Goal: Check status

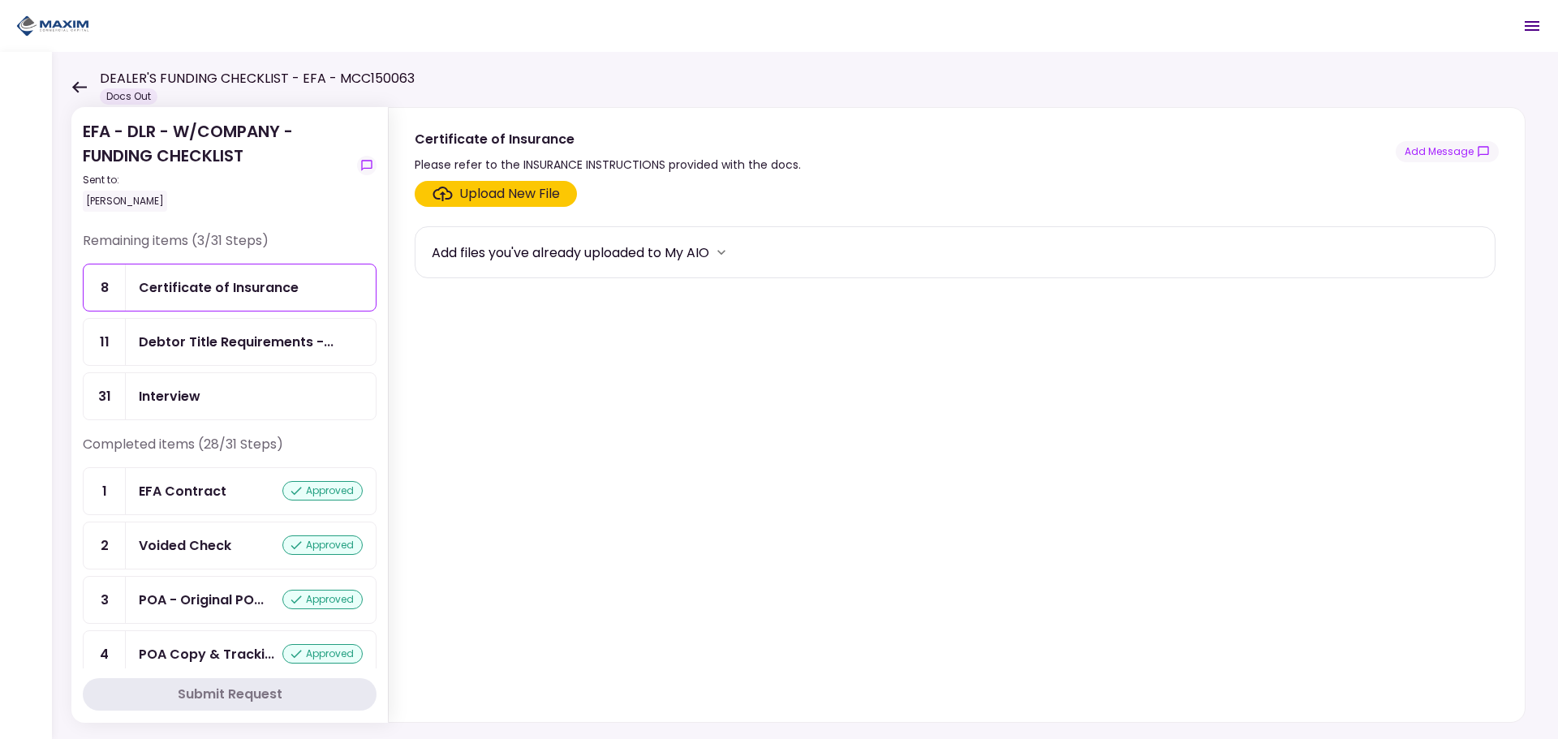
click at [83, 90] on icon at bounding box center [78, 87] width 15 height 12
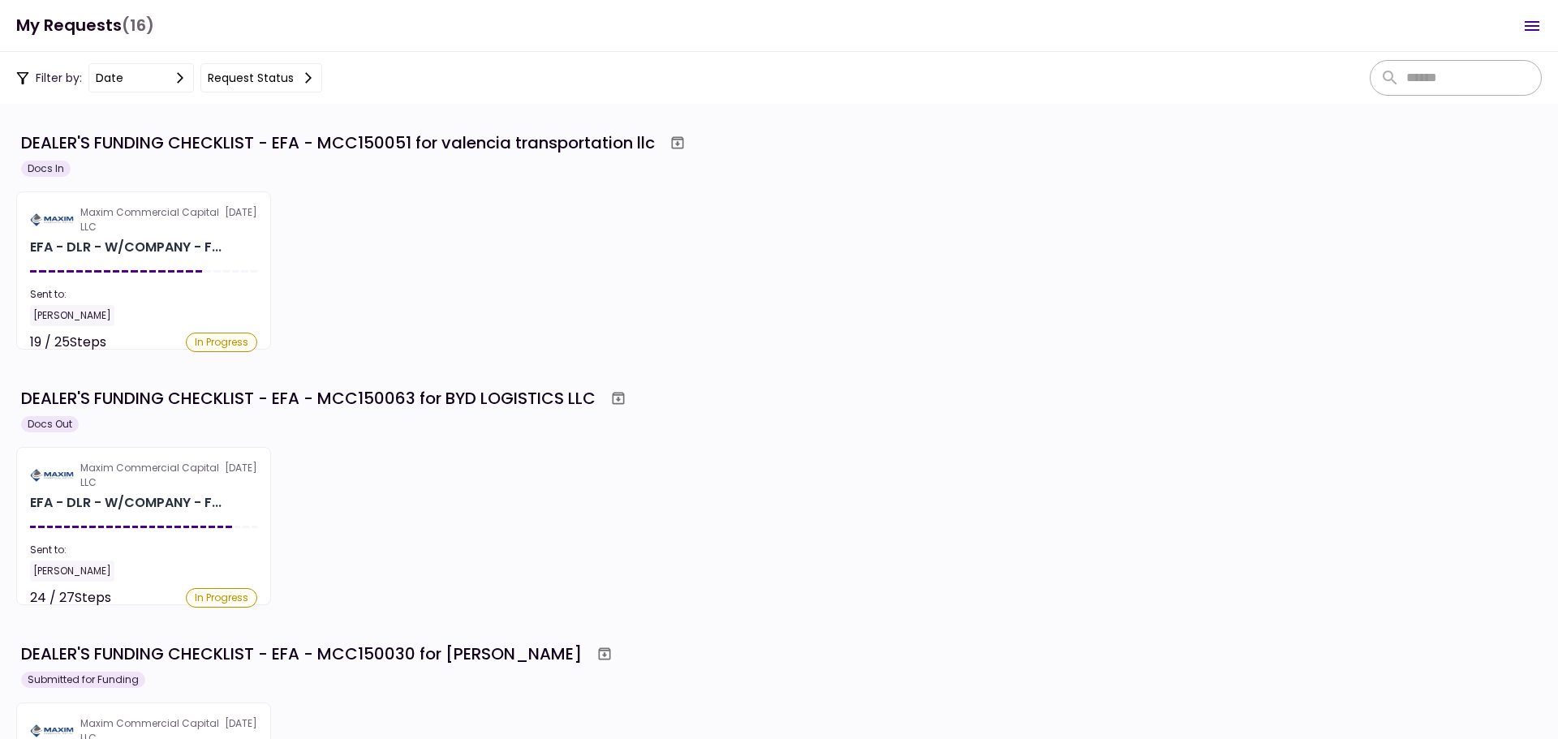
click at [427, 514] on div "Maxim Commercial Capital LLC [DATE] EFA - DLR - W/COMPANY - F... Sent to: [PERS…" at bounding box center [778, 526] width 1525 height 158
click at [153, 196] on section "Maxim Commercial Capital LLC [DATE] EFA - DLR - W/COMPANY - F... Sent to: [PERS…" at bounding box center [143, 270] width 255 height 158
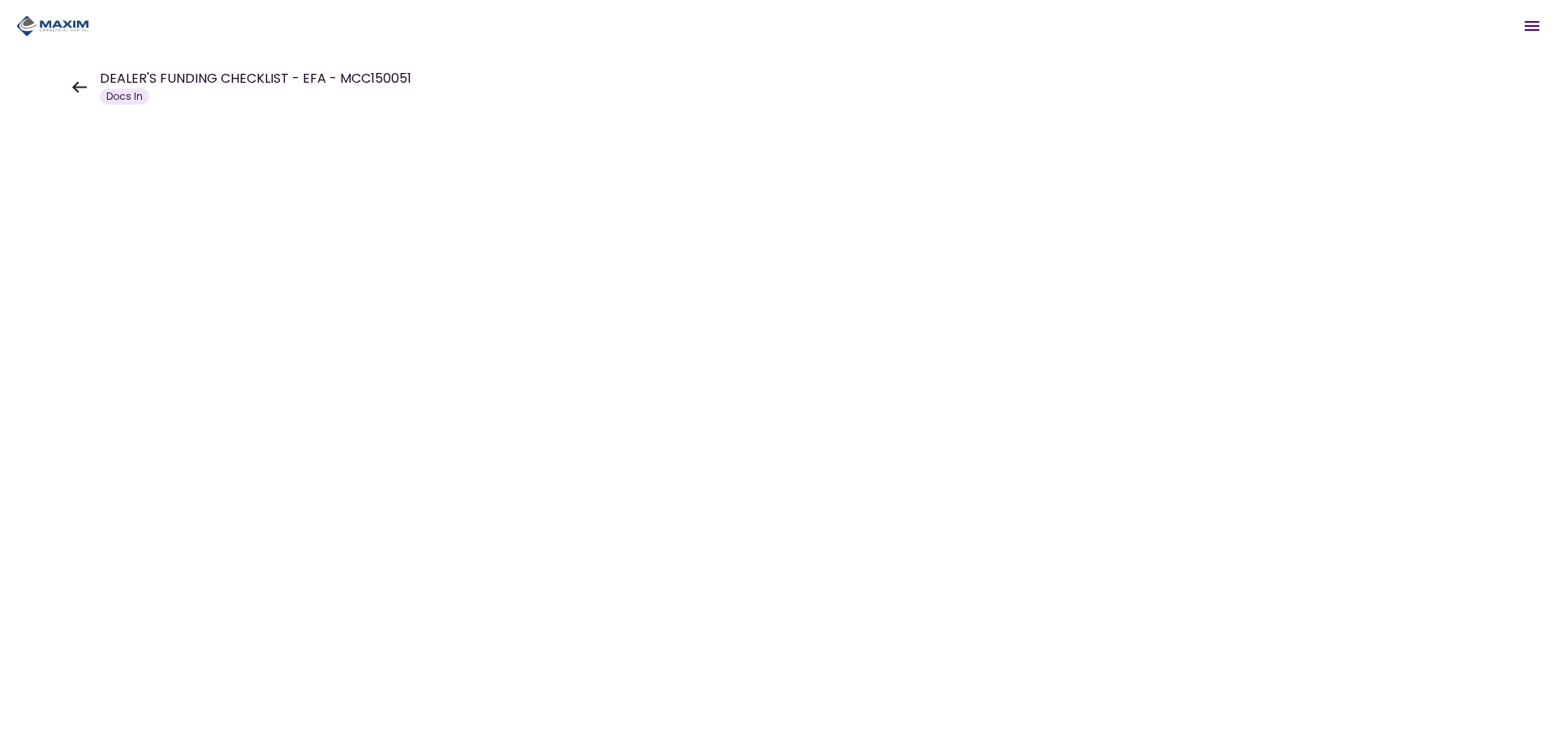
click at [153, 196] on div at bounding box center [779, 395] width 1558 height 687
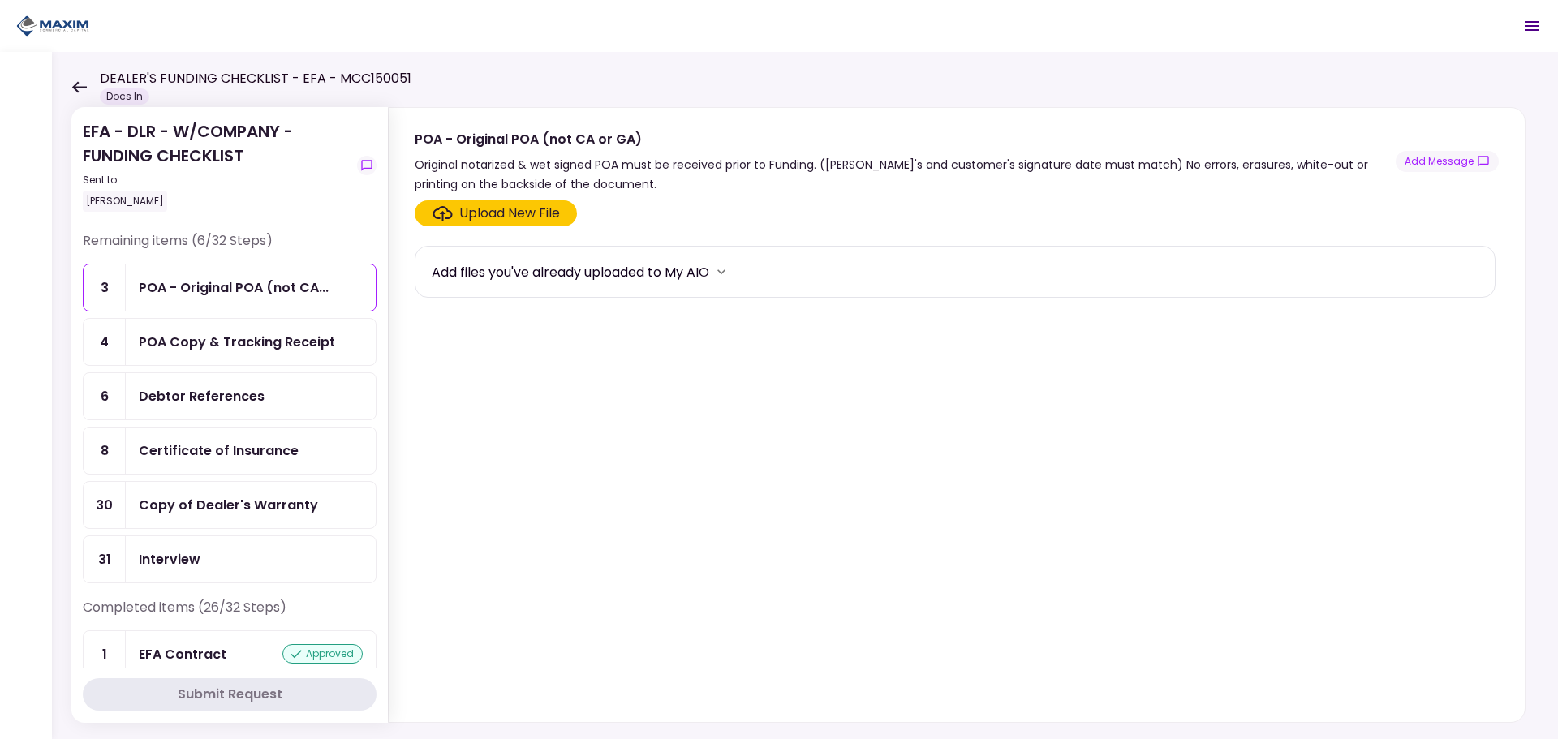
click at [76, 89] on icon at bounding box center [79, 86] width 15 height 11
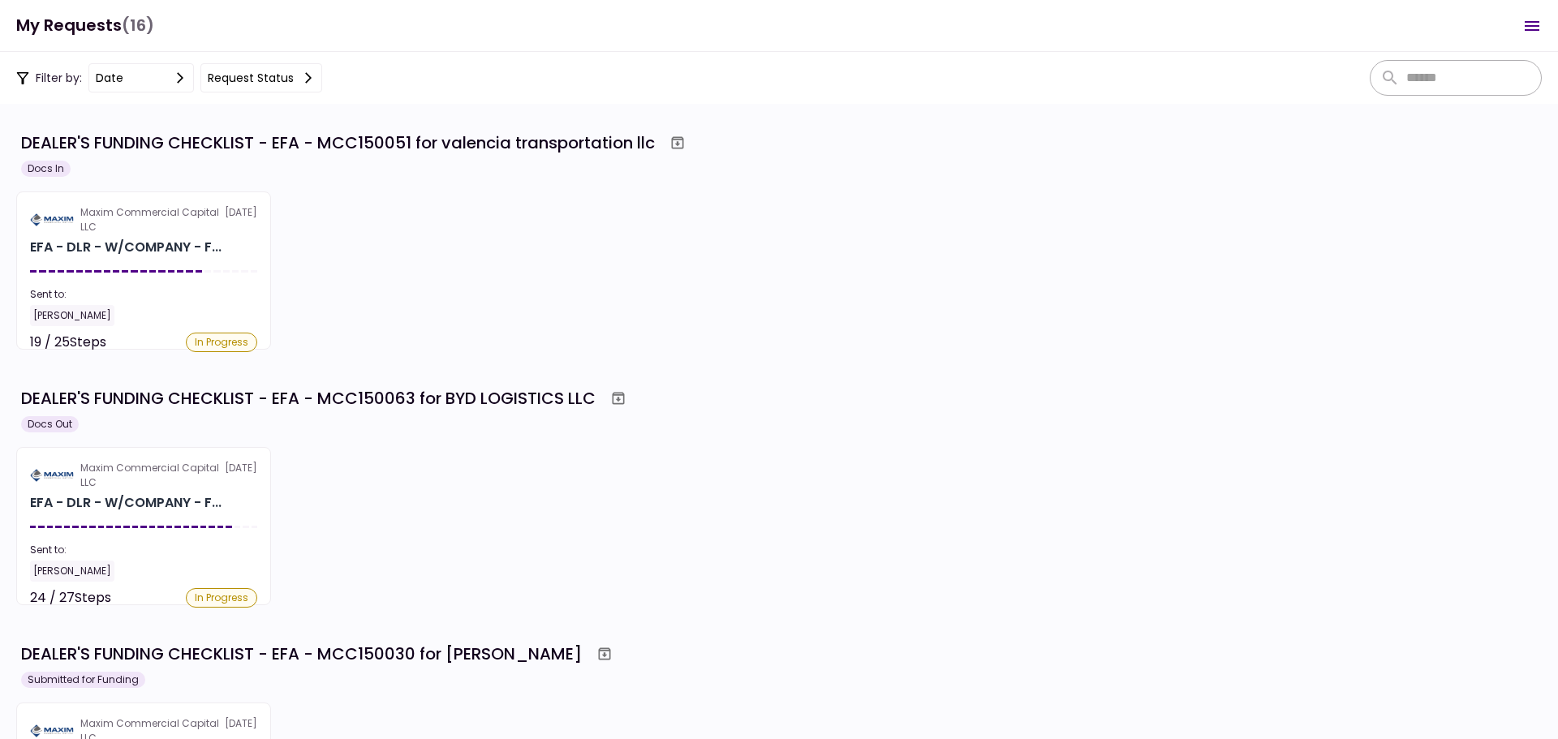
click at [601, 357] on section "DEALER'S FUNDING CHECKLIST - EFA - MCC150051 for valencia transportation llc Do…" at bounding box center [779, 421] width 1558 height 635
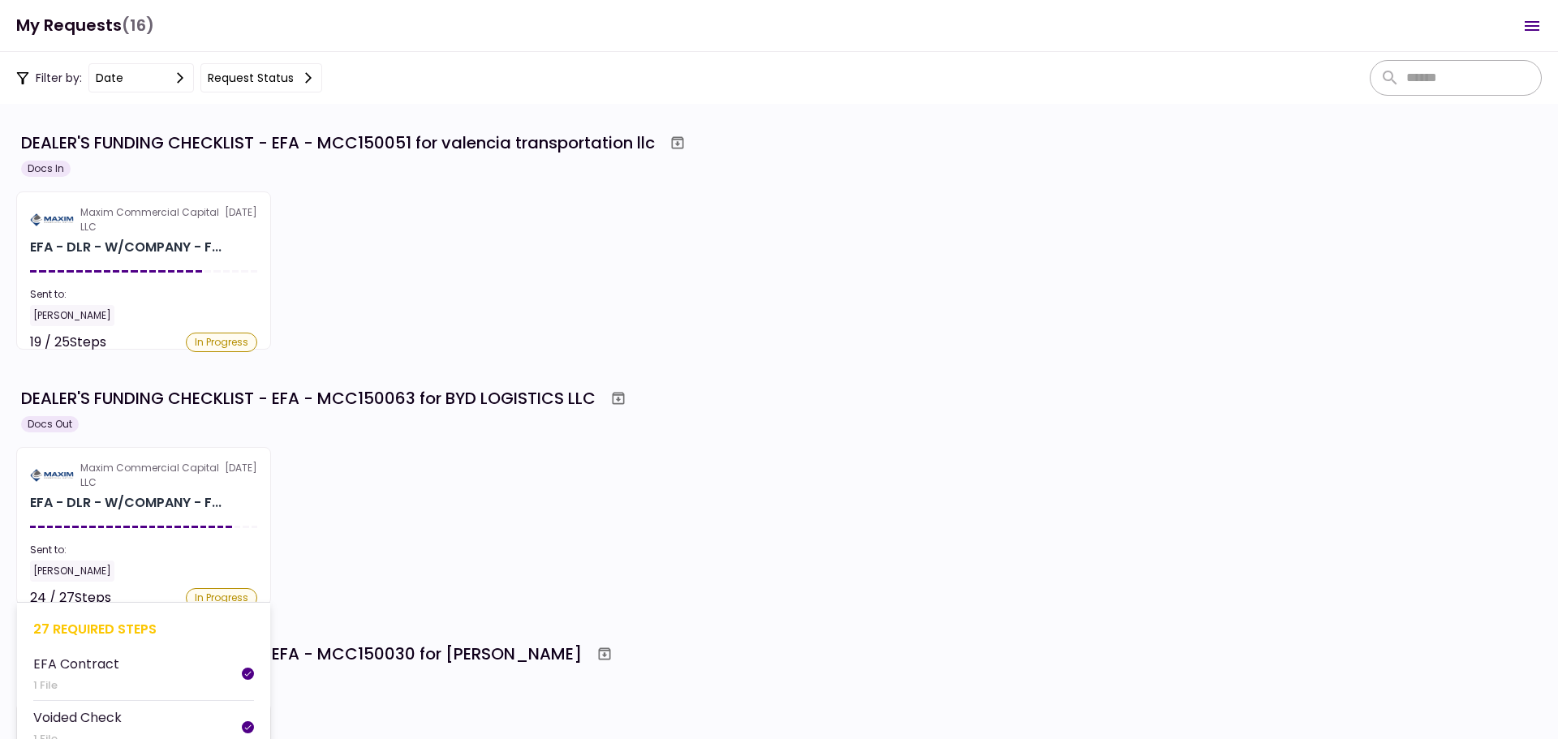
click at [113, 547] on div "Sent to:" at bounding box center [143, 550] width 227 height 15
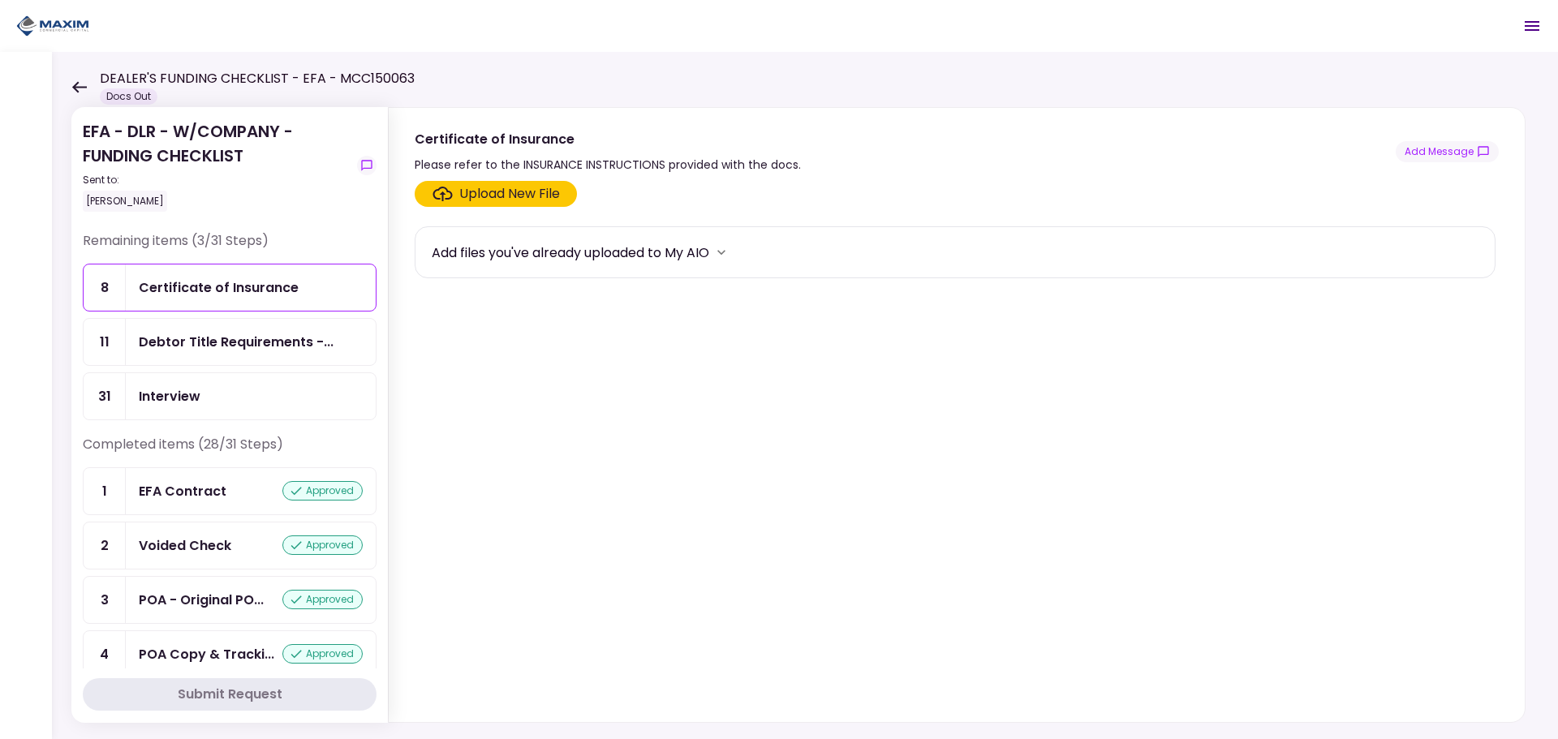
click at [179, 347] on div "Debtor Title Requirements -..." at bounding box center [236, 342] width 195 height 20
click at [192, 389] on div "Interview" at bounding box center [170, 396] width 62 height 20
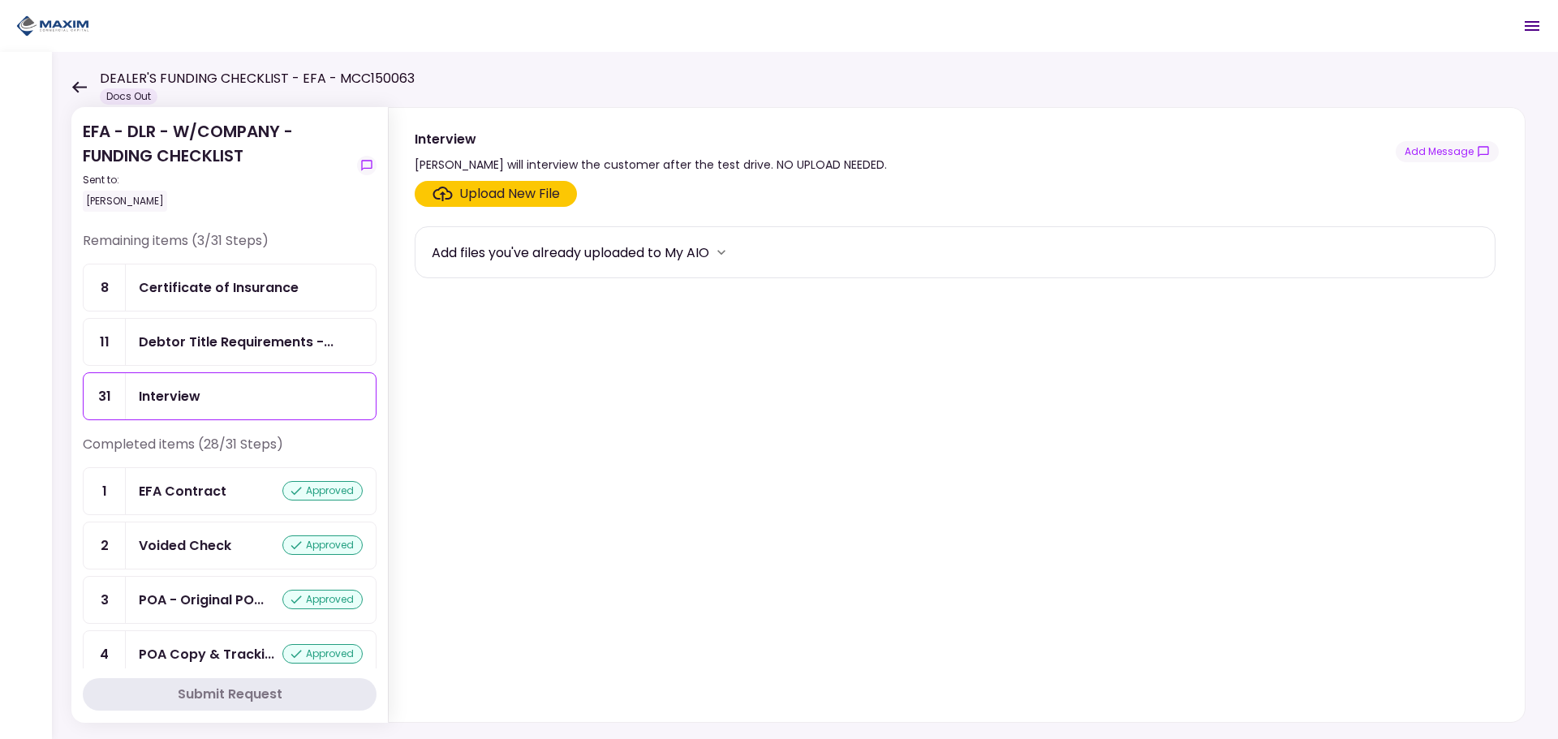
click at [184, 290] on div "Certificate of Insurance" at bounding box center [219, 287] width 160 height 20
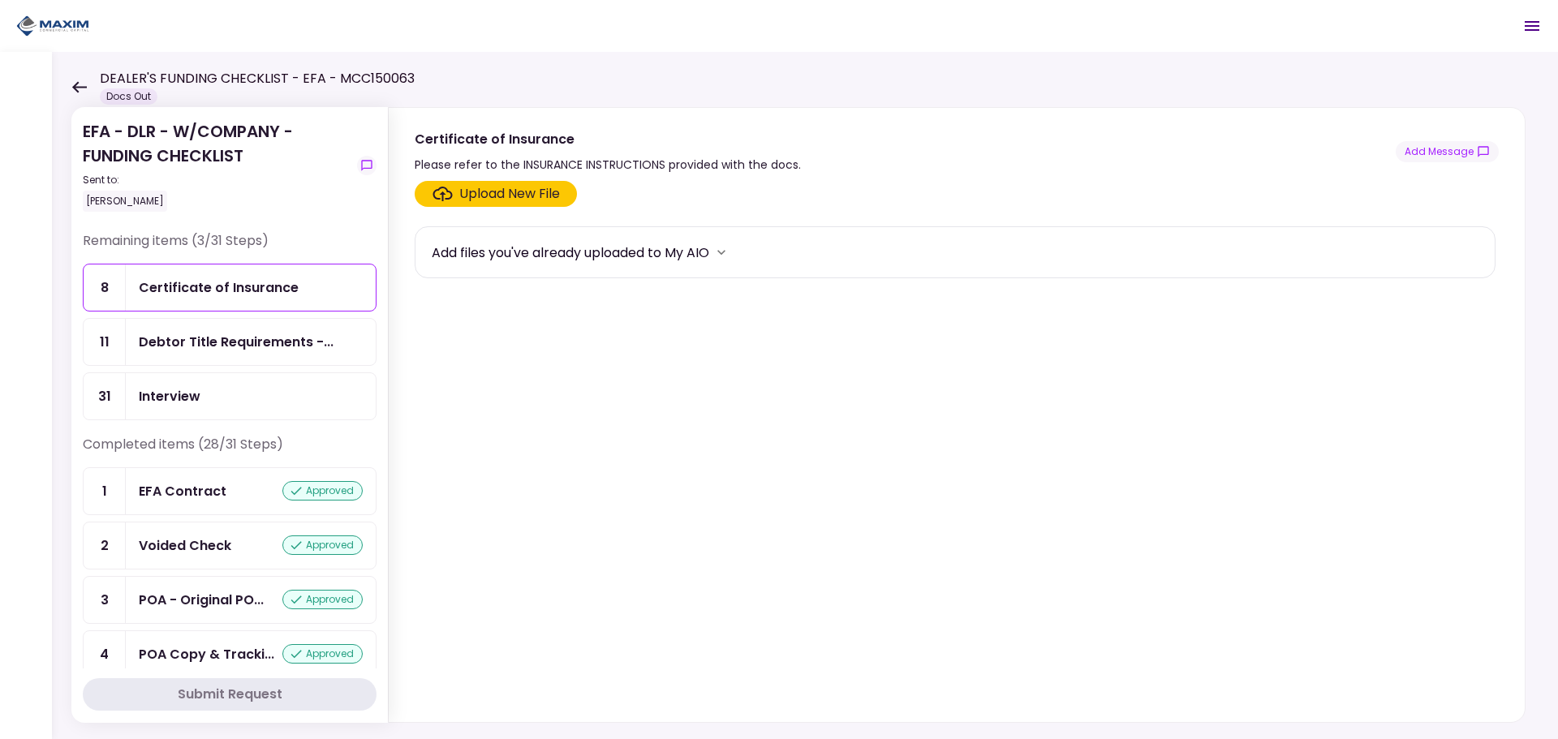
click at [178, 334] on div "Debtor Title Requirements -..." at bounding box center [236, 342] width 195 height 20
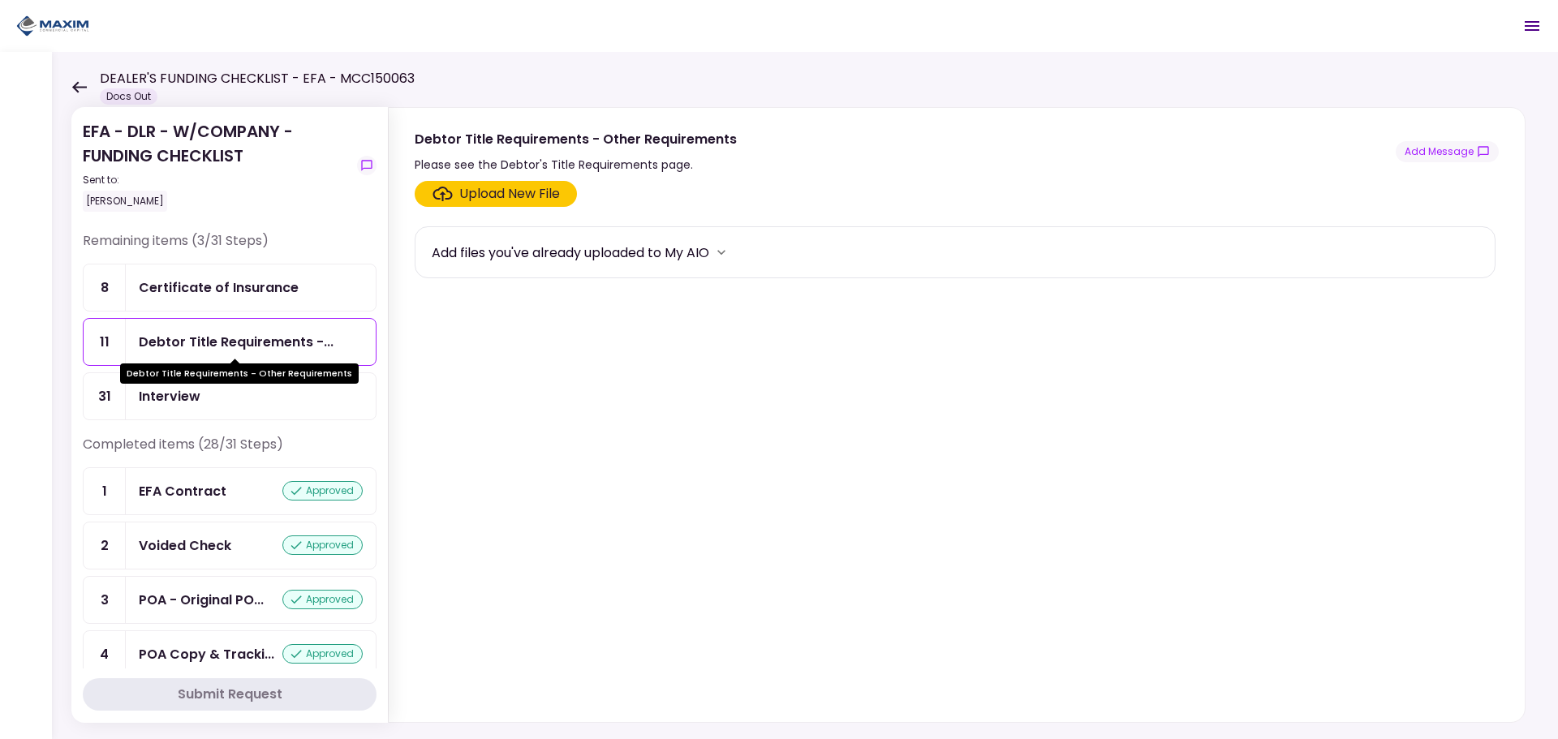
click at [170, 376] on div "Debtor Title Requirements - Other Requirements" at bounding box center [239, 373] width 239 height 20
click at [156, 402] on div "Interview" at bounding box center [170, 396] width 62 height 20
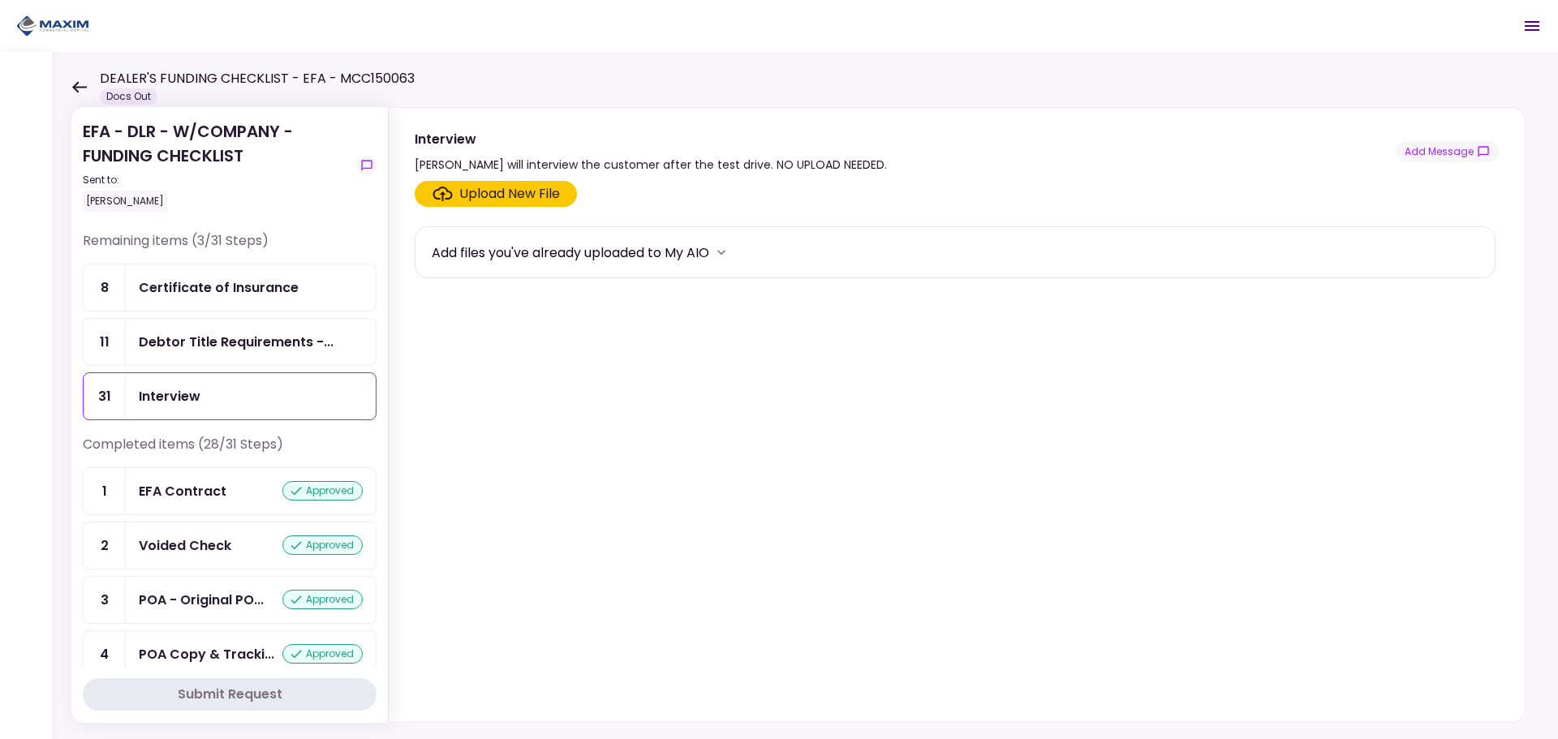
click at [80, 79] on div "DEALER'S FUNDING CHECKLIST - EFA - MCC150063 Docs Out" at bounding box center [242, 87] width 343 height 36
click at [80, 81] on icon at bounding box center [78, 87] width 15 height 12
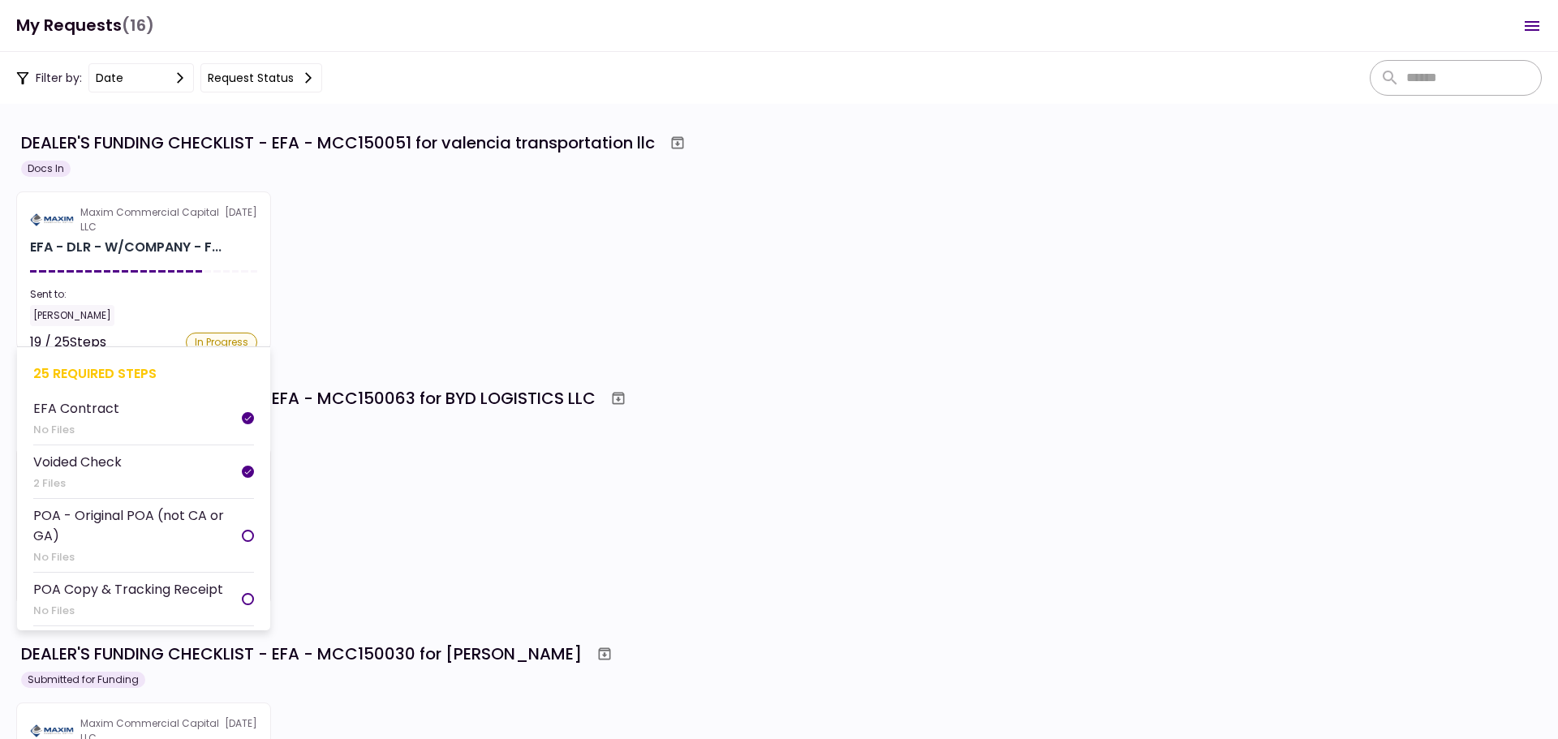
click at [200, 266] on section "Maxim Commercial Capital LLC [DATE] EFA - DLR - W/COMPANY - F... Sent to: [PERS…" at bounding box center [143, 270] width 255 height 158
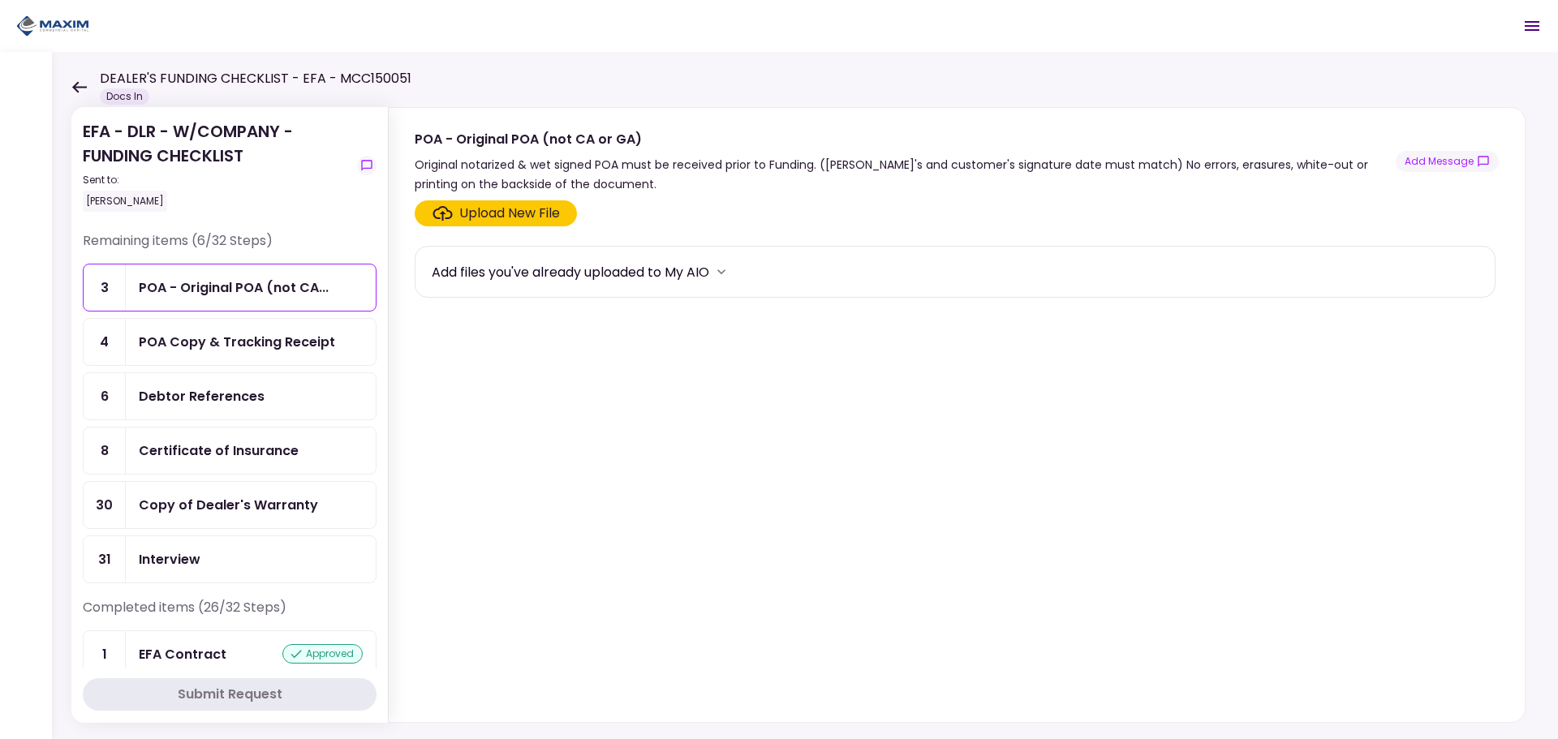
click at [79, 89] on icon at bounding box center [78, 87] width 15 height 12
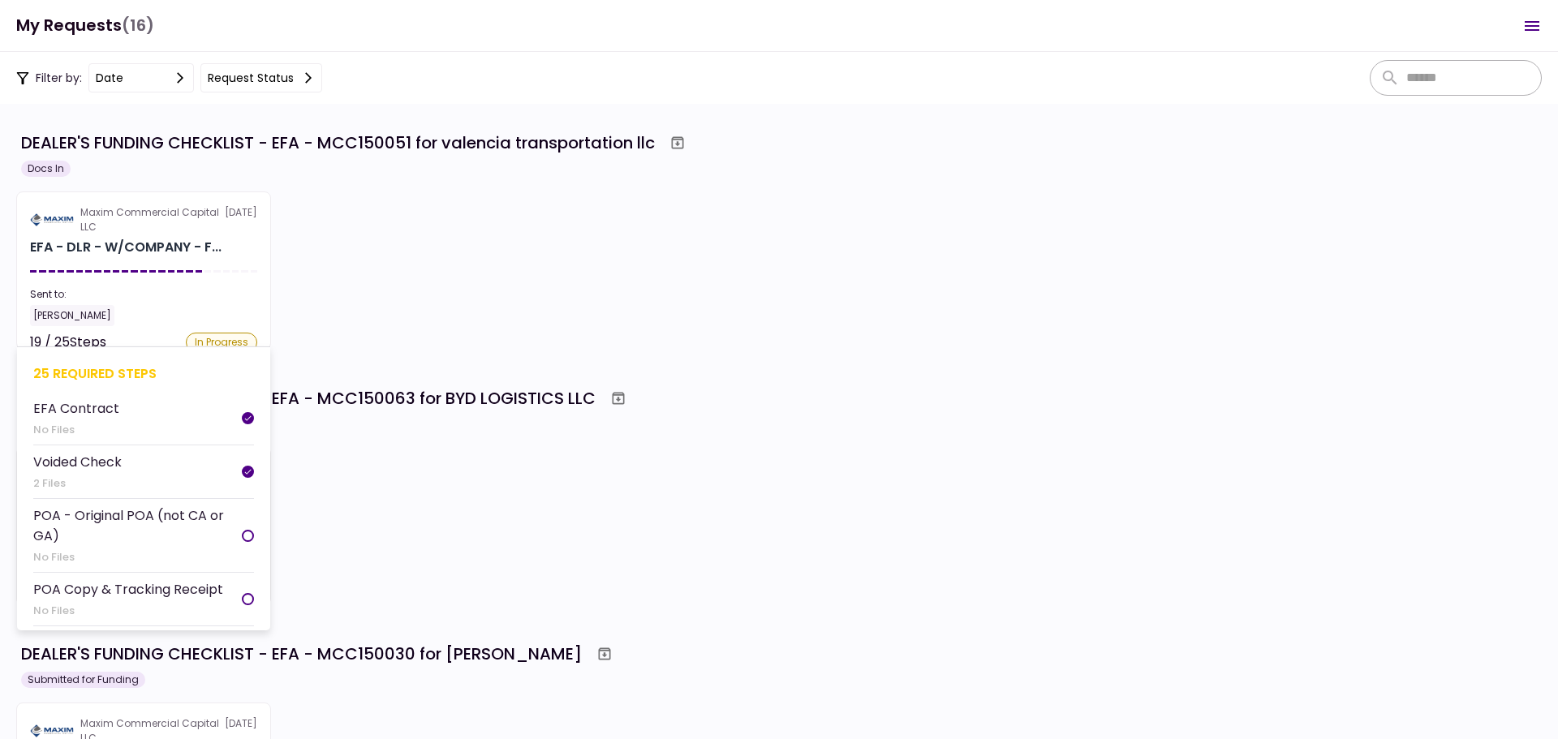
click at [98, 255] on div "EFA - DLR - W/COMPANY - F..." at bounding box center [125, 247] width 191 height 19
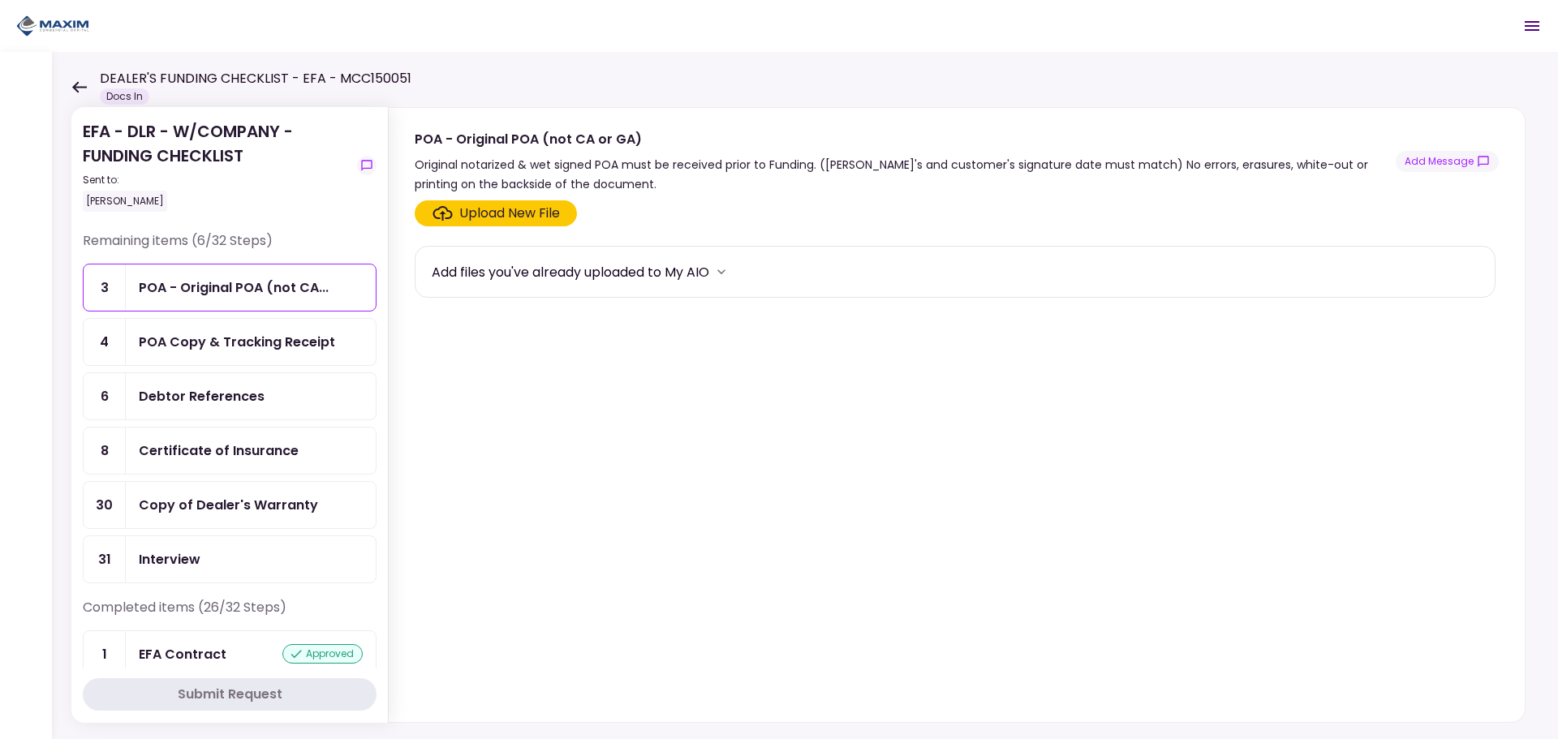
click at [78, 88] on icon at bounding box center [78, 87] width 15 height 12
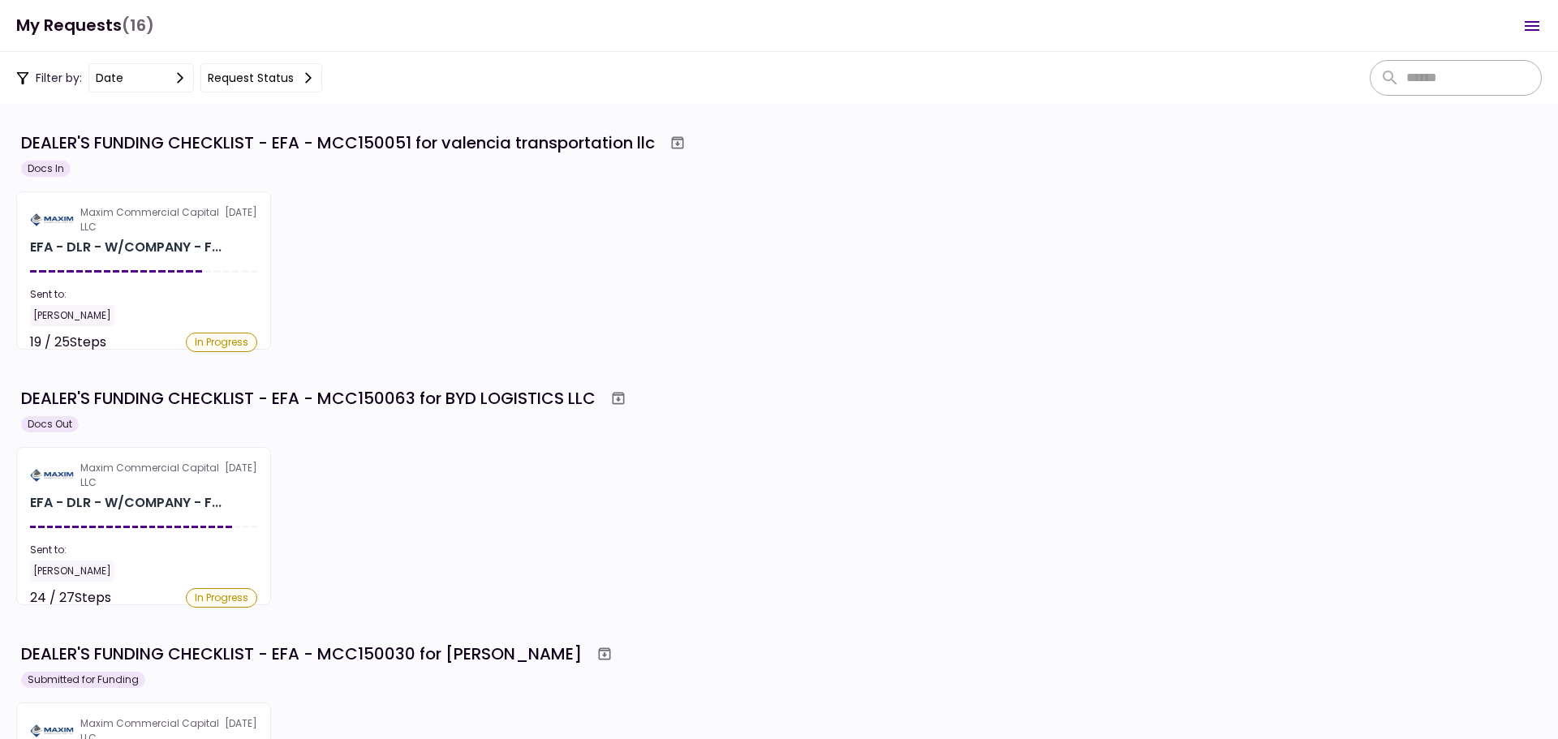
click at [369, 316] on div "Maxim Commercial Capital LLC [DATE] EFA - DLR - W/COMPANY - F... Sent to: [PERS…" at bounding box center [778, 270] width 1525 height 158
